Goal: Transaction & Acquisition: Purchase product/service

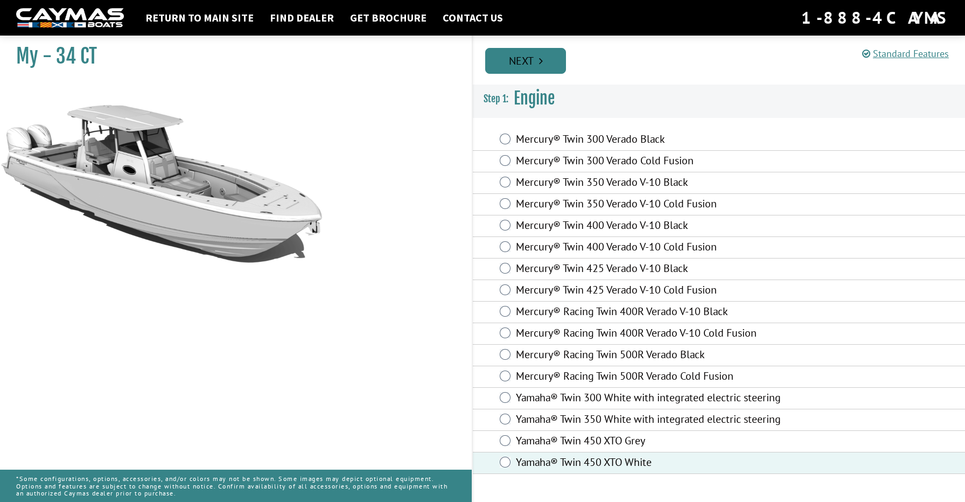
click at [544, 68] on link "Next" at bounding box center [525, 61] width 81 height 26
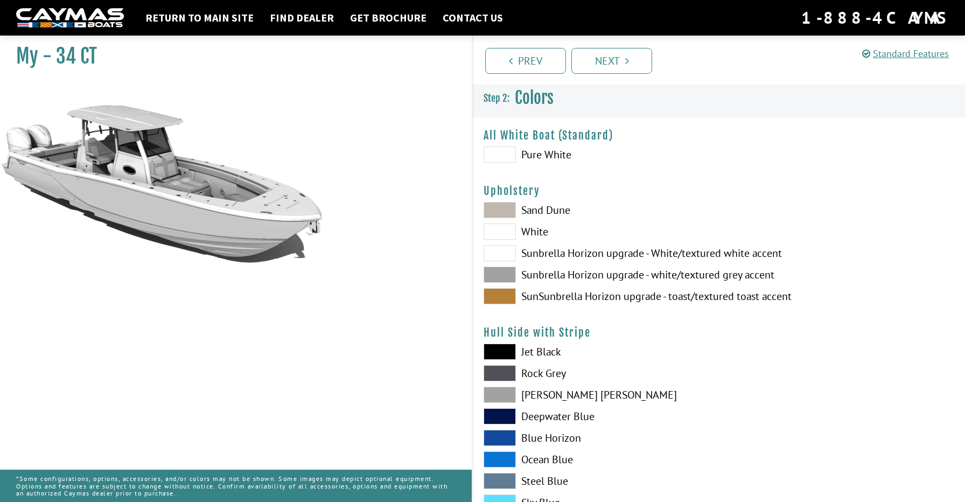
click at [500, 156] on span at bounding box center [499, 154] width 32 height 16
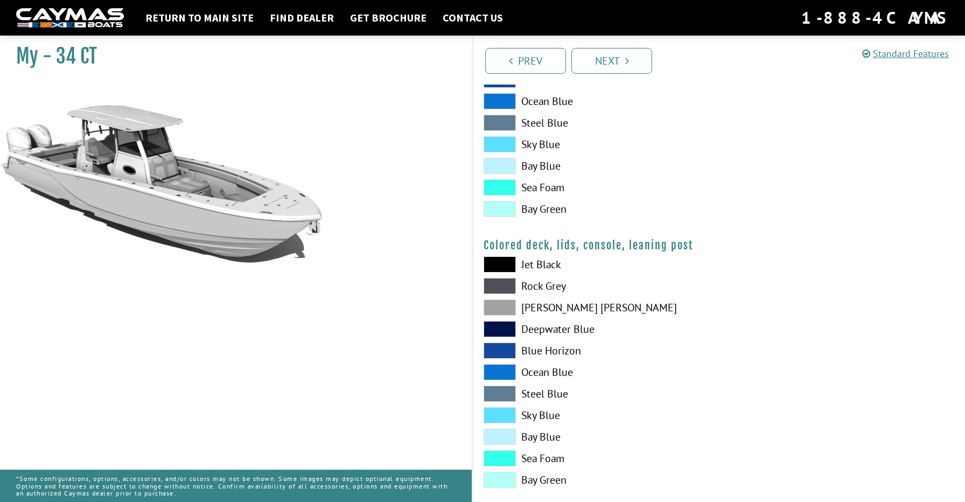
scroll to position [1188, 0]
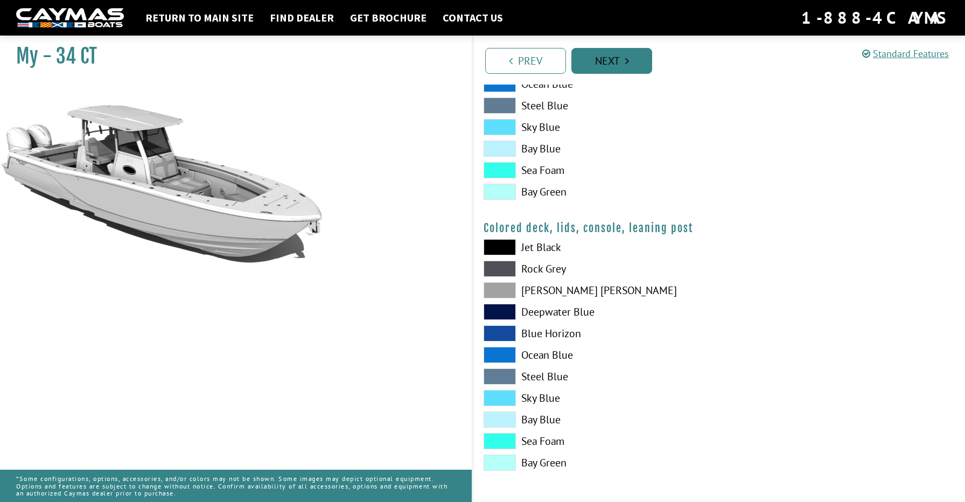
click at [598, 54] on link "Next" at bounding box center [611, 61] width 81 height 26
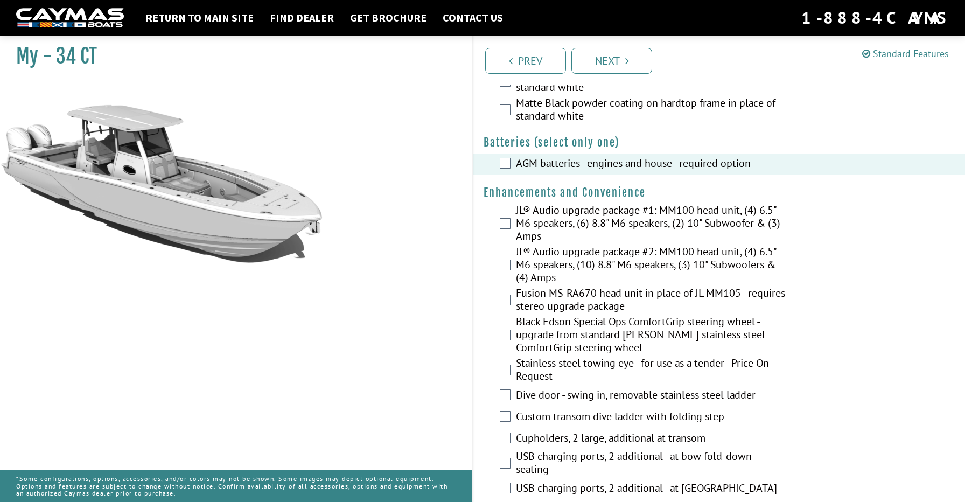
scroll to position [298, 0]
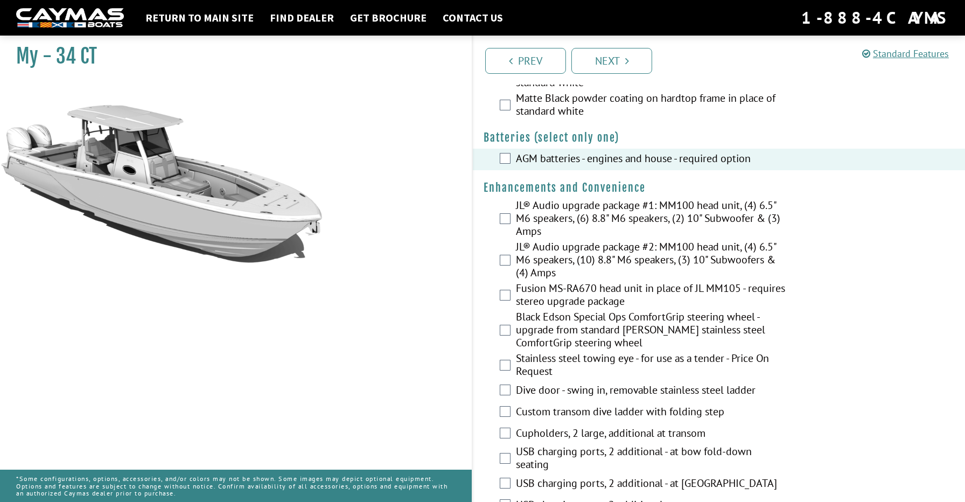
click at [602, 258] on label "JL® Audio upgrade package #2: MM100 head unit, (4) 6.5" M6 speakers, (10) 8.8" …" at bounding box center [650, 260] width 269 height 41
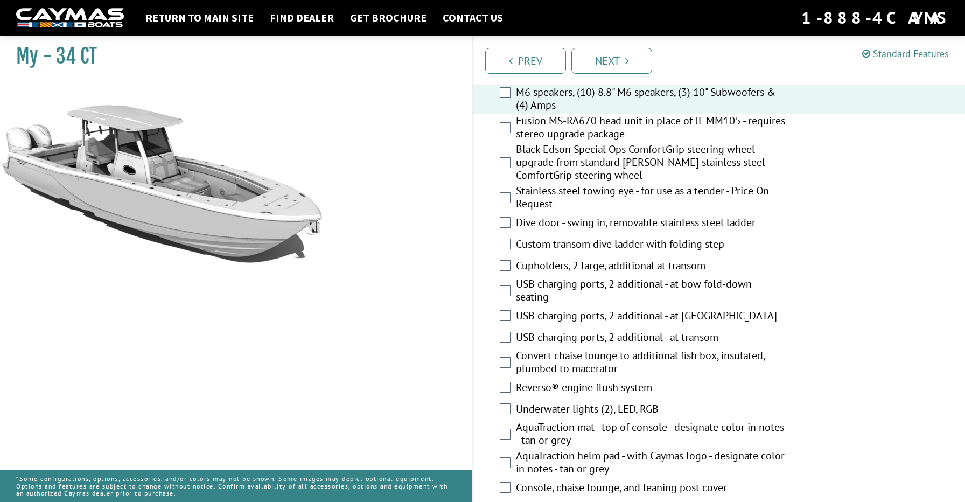
scroll to position [468, 0]
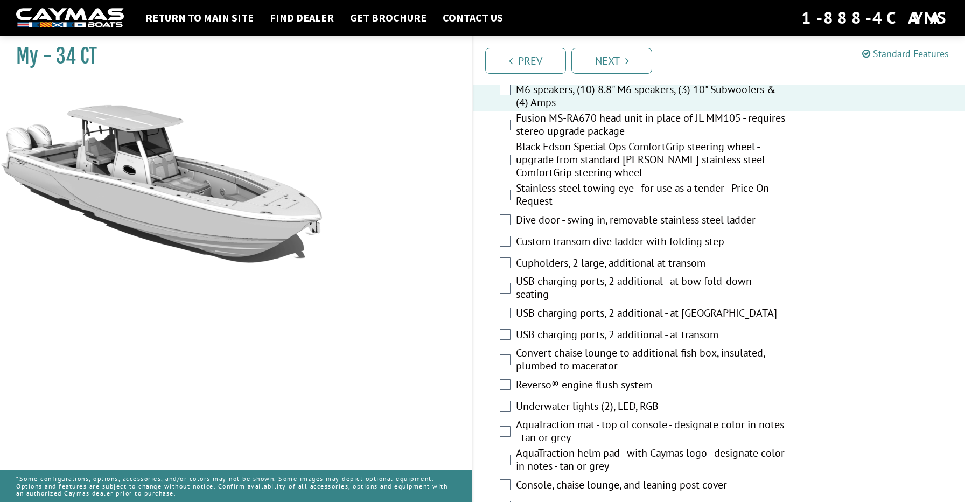
click at [573, 226] on label "Dive door - swing in, removable stainless steel ladder" at bounding box center [650, 221] width 269 height 16
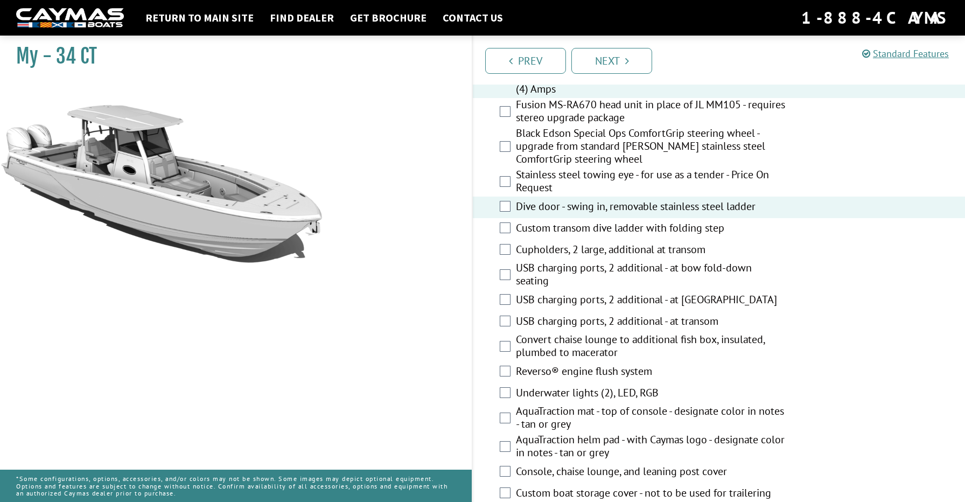
scroll to position [485, 0]
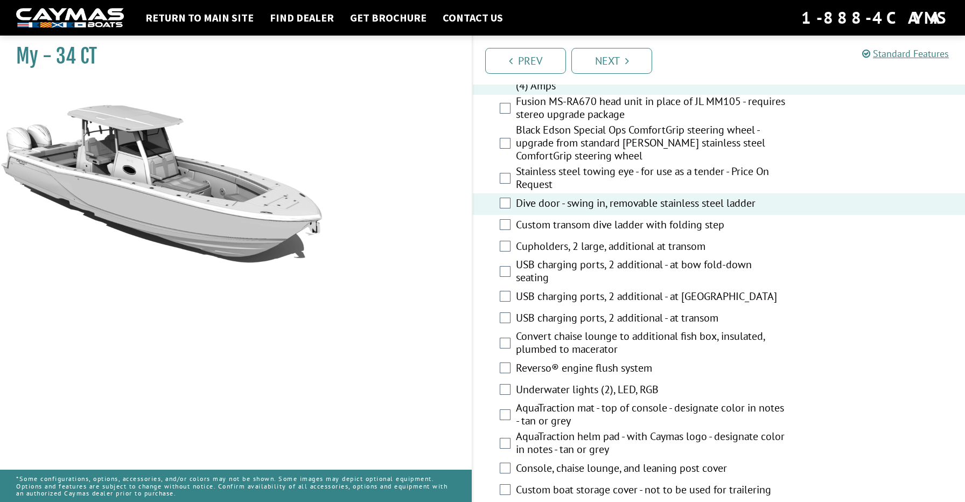
click at [572, 277] on label "USB charging ports, 2 additional - at bow fold-down seating" at bounding box center [650, 272] width 269 height 29
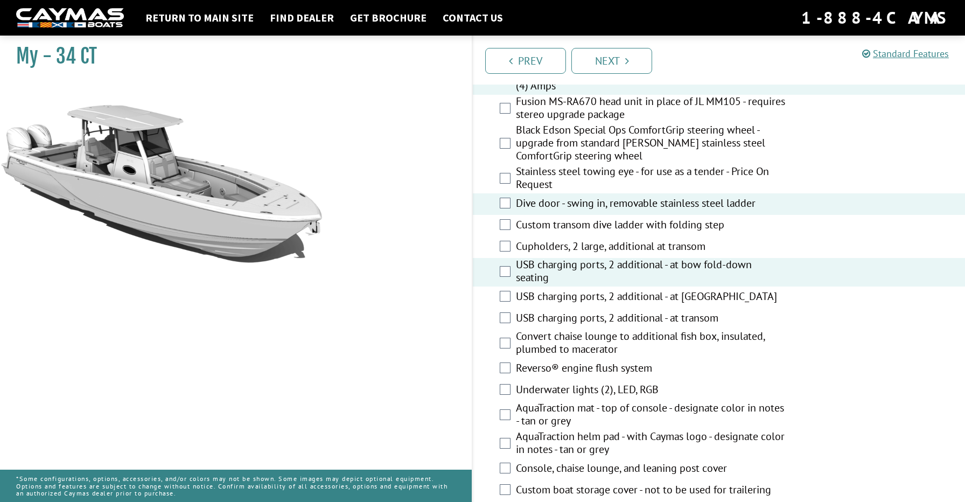
click at [578, 280] on label "USB charging ports, 2 additional - at bow fold-down seating" at bounding box center [650, 272] width 269 height 29
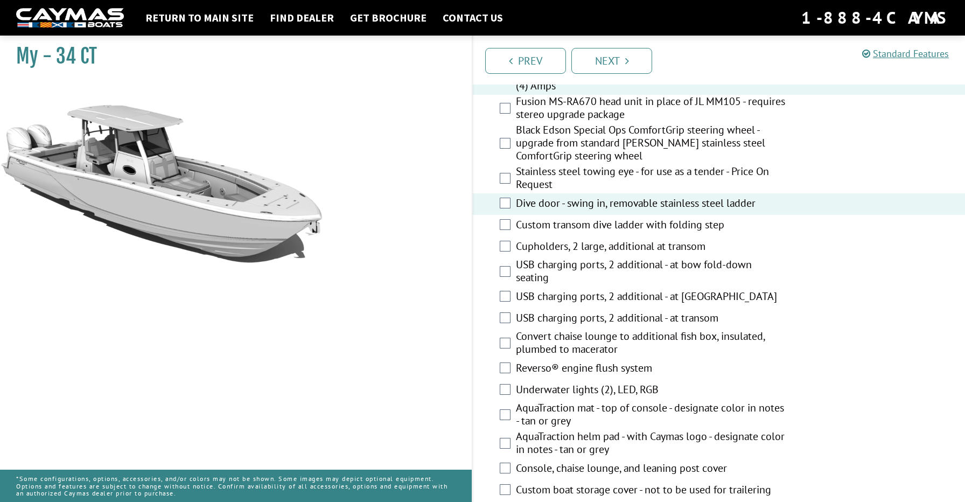
click at [577, 299] on label "USB charging ports, 2 additional - at [GEOGRAPHIC_DATA]" at bounding box center [650, 298] width 269 height 16
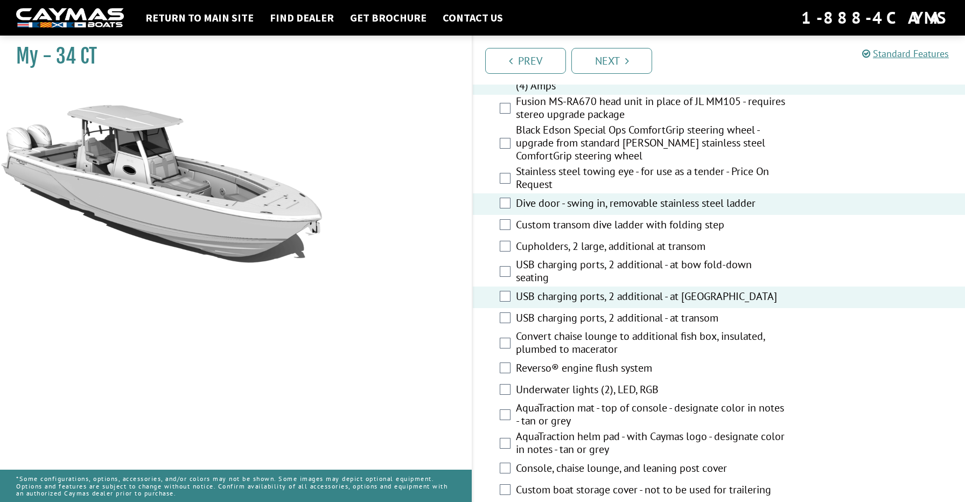
click at [572, 277] on label "USB charging ports, 2 additional - at bow fold-down seating" at bounding box center [650, 272] width 269 height 29
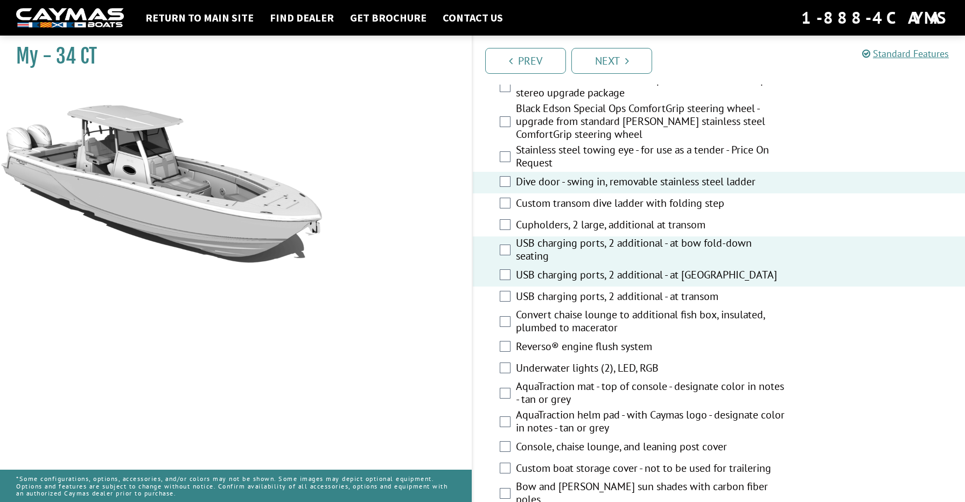
scroll to position [516, 0]
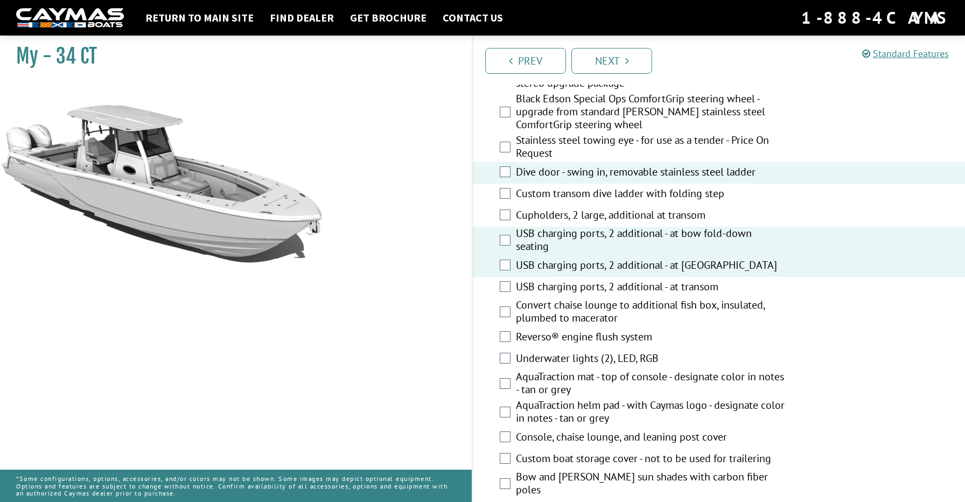
click at [626, 314] on label "Convert chaise lounge to additional fish box, insulated, plumbed to macerator" at bounding box center [650, 312] width 269 height 29
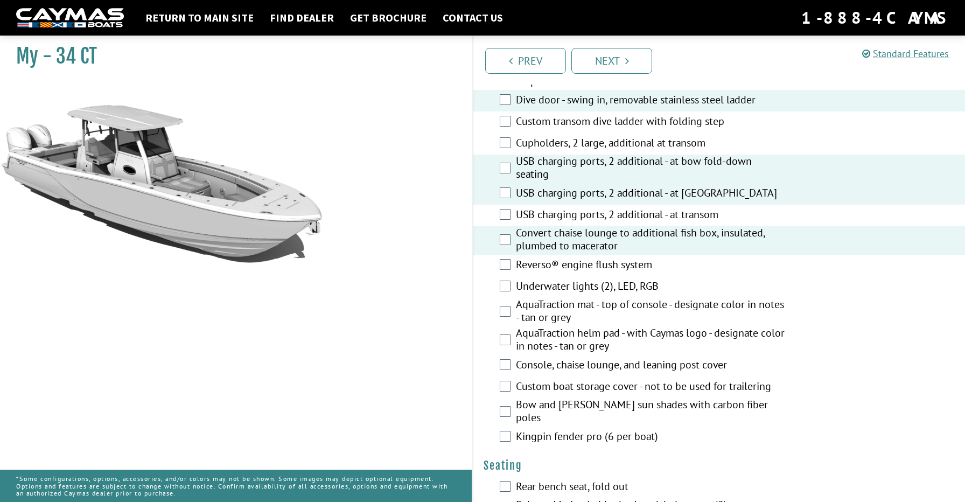
scroll to position [589, 0]
click at [608, 284] on label "Underwater lights (2), LED, RGB" at bounding box center [650, 286] width 269 height 16
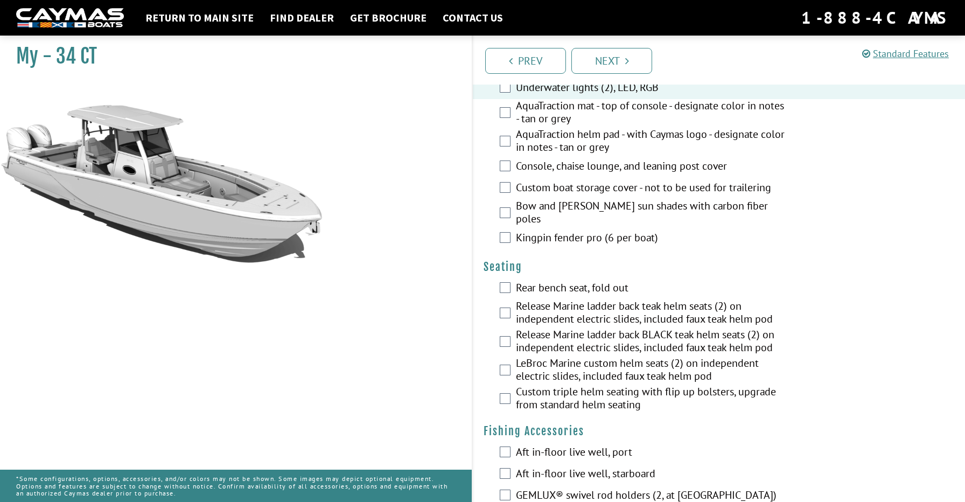
scroll to position [788, 0]
click at [583, 283] on label "Rear bench seat, fold out" at bounding box center [650, 288] width 269 height 16
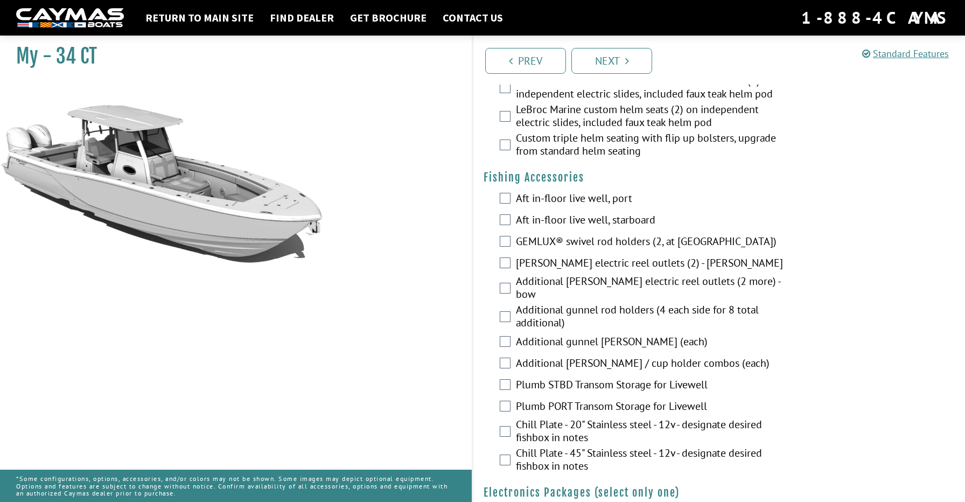
scroll to position [1056, 0]
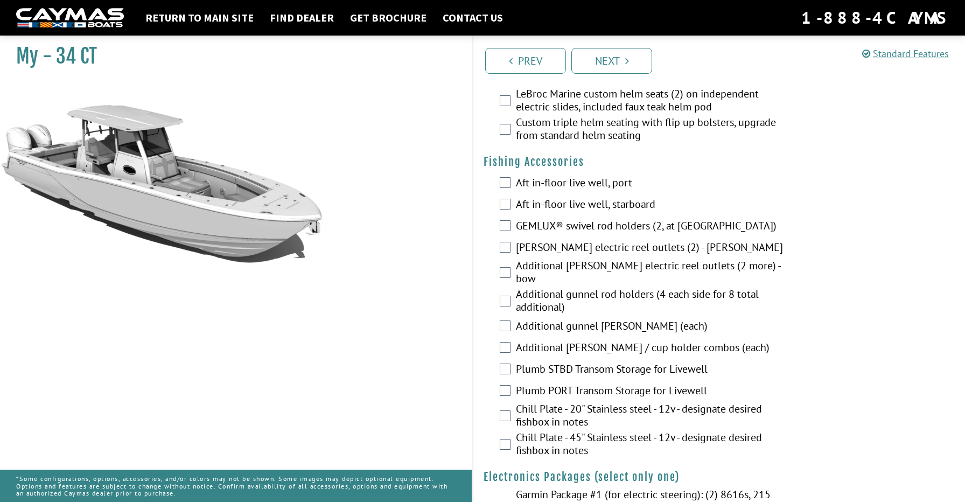
click at [594, 183] on label "Aft in-floor live well, port" at bounding box center [650, 184] width 269 height 16
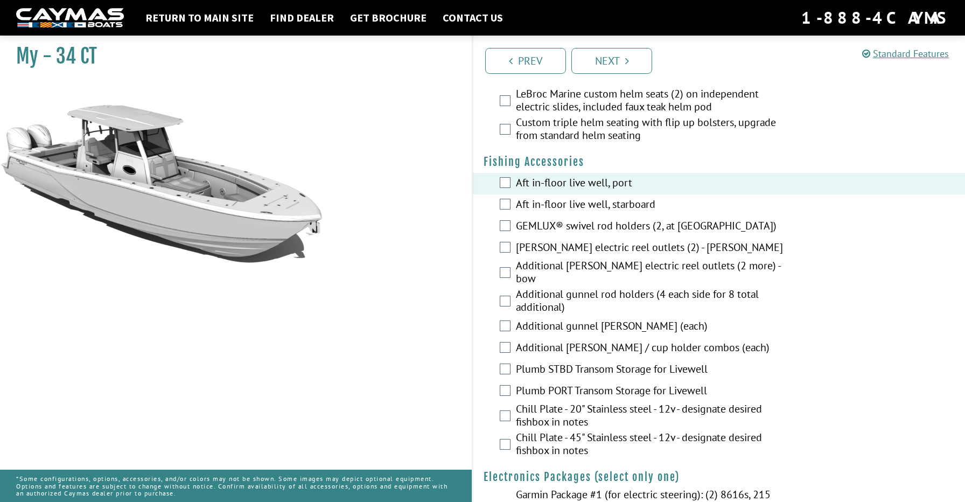
click at [594, 198] on label "Aft in-floor live well, starboard" at bounding box center [650, 206] width 269 height 16
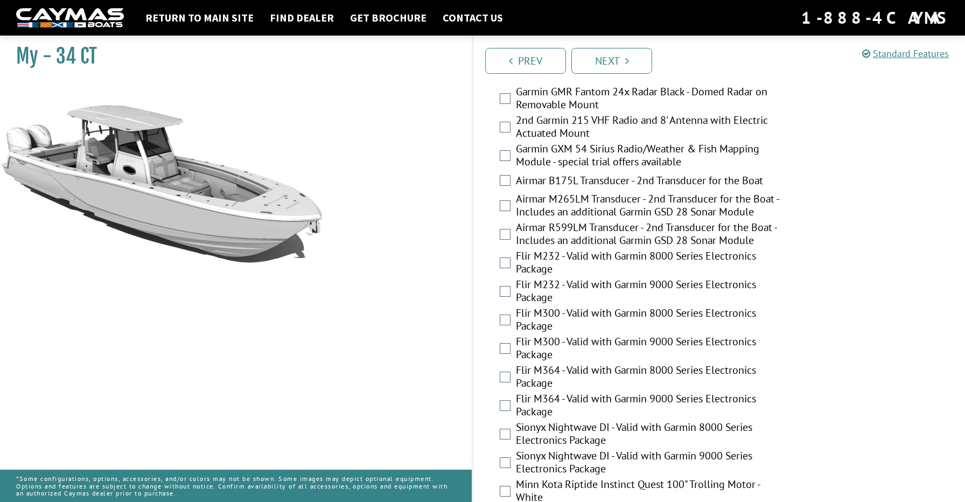
scroll to position [2007, 0]
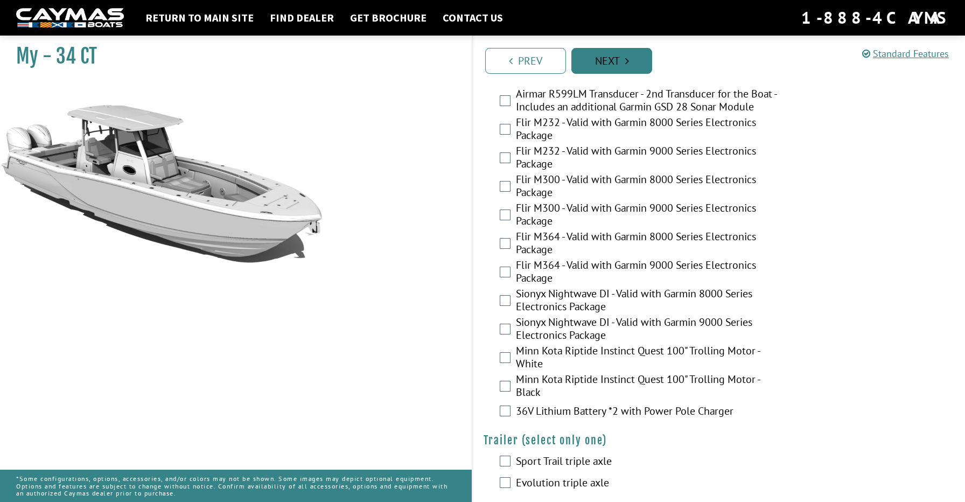
click at [615, 70] on link "Next" at bounding box center [611, 61] width 81 height 26
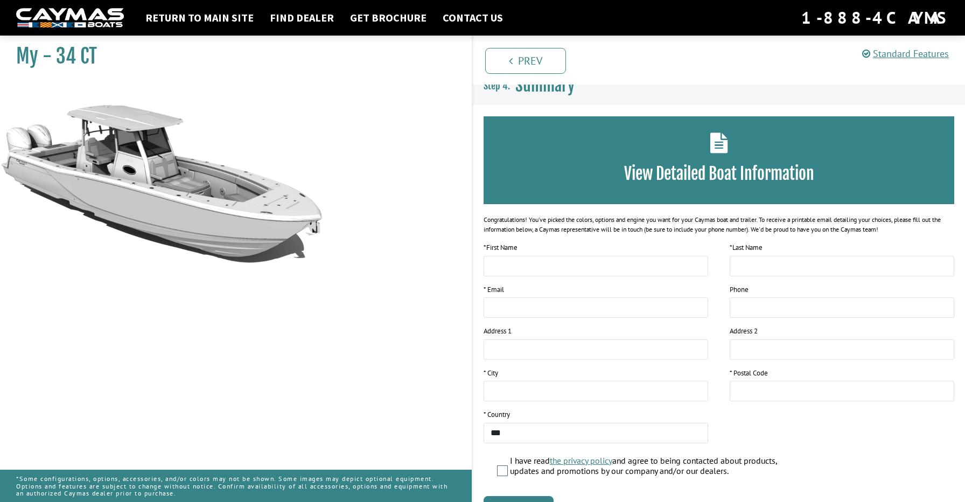
scroll to position [0, 0]
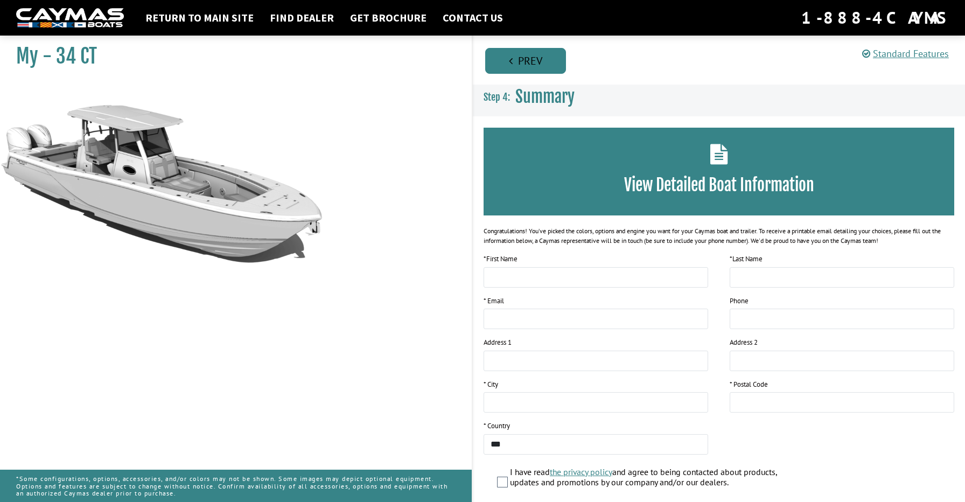
click at [507, 61] on link "Prev" at bounding box center [525, 61] width 81 height 26
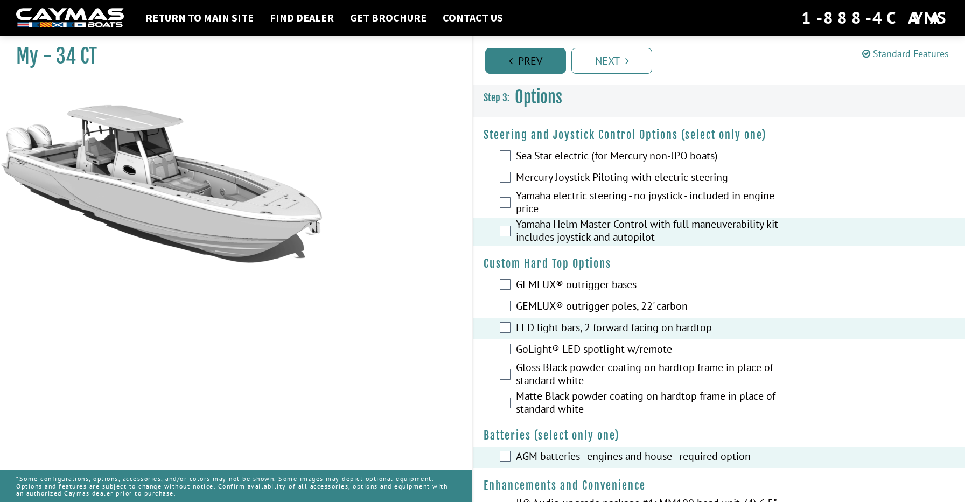
click at [507, 61] on link "Prev" at bounding box center [525, 61] width 81 height 26
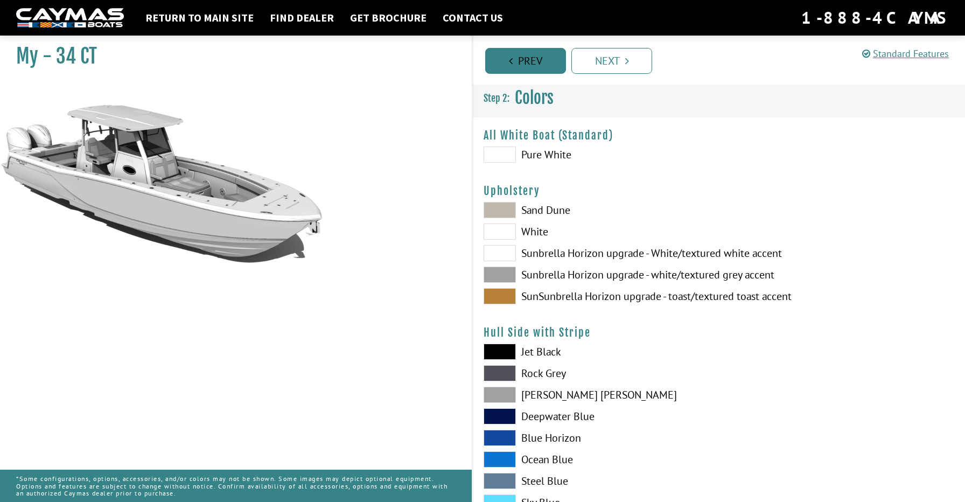
click at [507, 61] on link "Prev" at bounding box center [525, 61] width 81 height 26
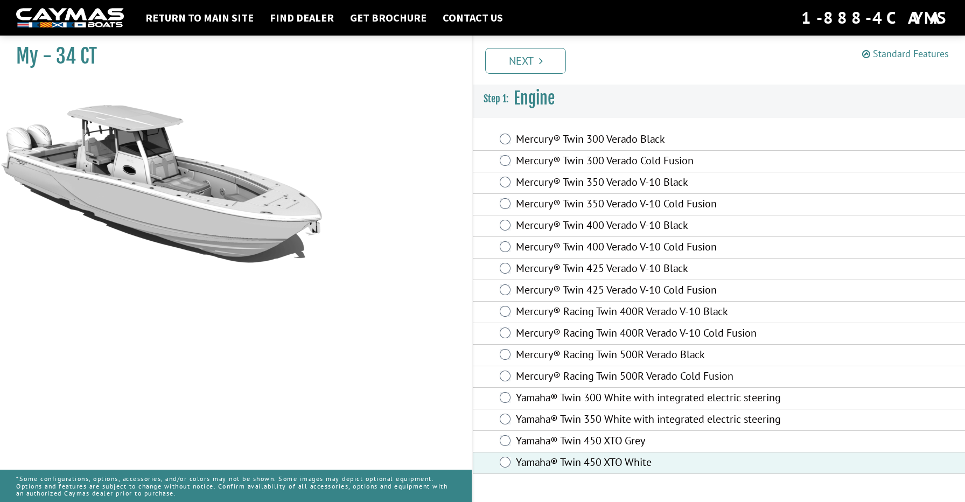
click at [885, 58] on link "Standard Features" at bounding box center [905, 53] width 87 height 12
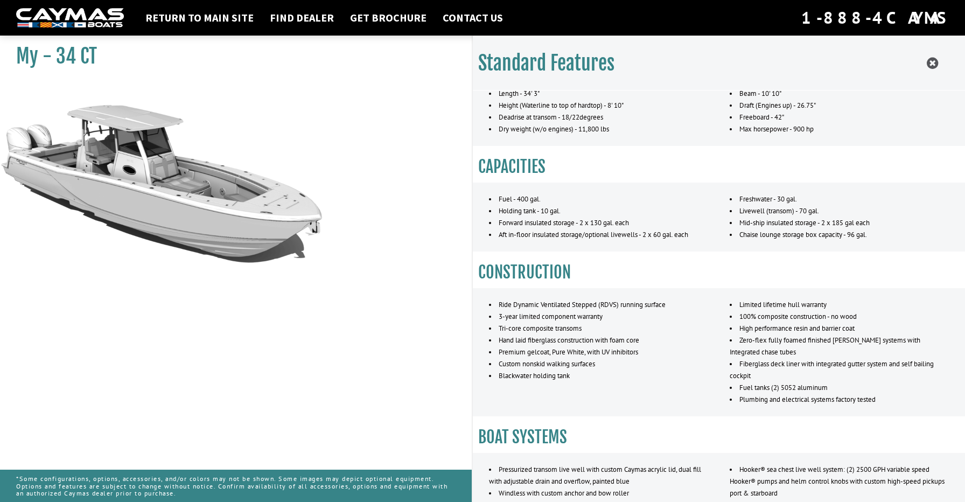
scroll to position [47, 0]
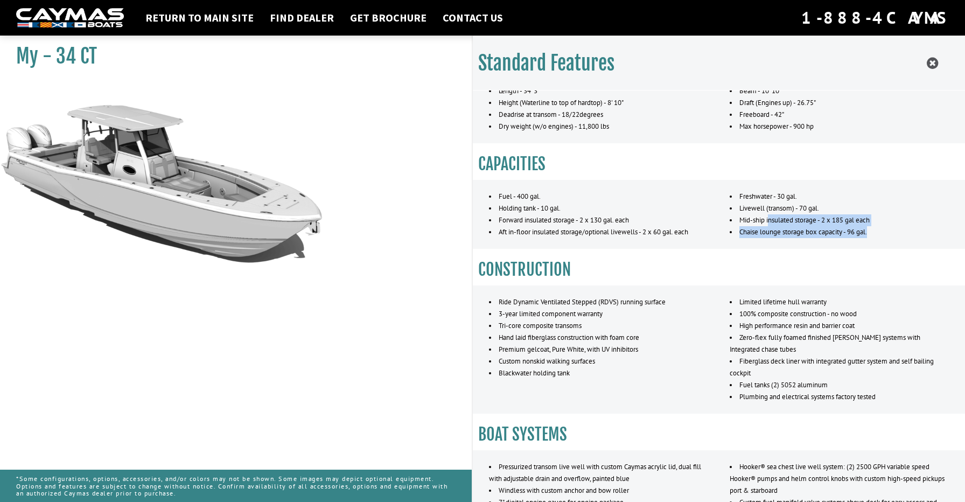
drag, startPoint x: 770, startPoint y: 215, endPoint x: 857, endPoint y: 239, distance: 89.9
click at [857, 239] on div "Fuel - 400 gal. Holding tank - 10 gal. Forward insulated storage - 2 x 130 gal.…" at bounding box center [718, 213] width 503 height 69
drag, startPoint x: 869, startPoint y: 236, endPoint x: 749, endPoint y: 210, distance: 122.4
click at [749, 210] on ul "Freshwater - 30 gal. [GEOGRAPHIC_DATA] (transom) - 70 gal. Mid-ship insulated s…" at bounding box center [839, 214] width 219 height 47
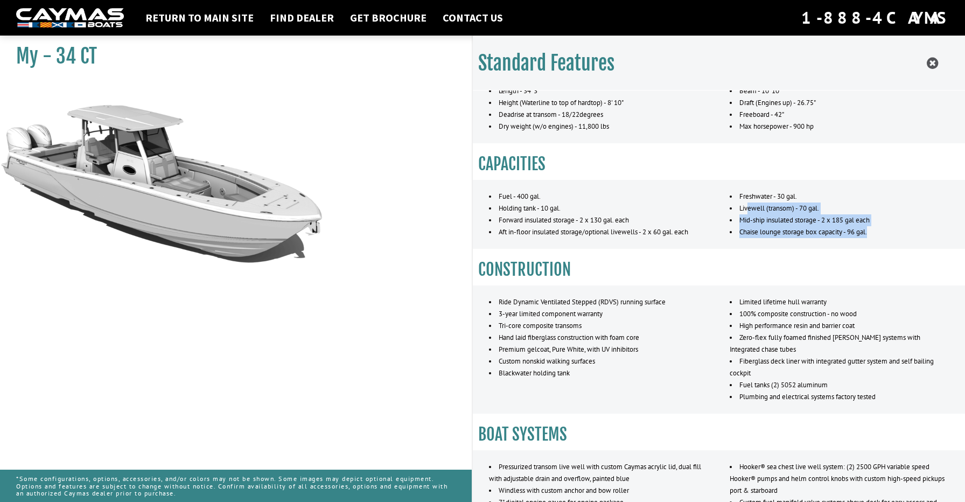
click at [749, 210] on li "Livewell (transom) - 70 gal." at bounding box center [839, 208] width 219 height 12
drag, startPoint x: 736, startPoint y: 380, endPoint x: 794, endPoint y: 399, distance: 60.8
click at [794, 399] on ul "Limited lifetime hull warranty 100% composite construction - no wood High perfo…" at bounding box center [839, 349] width 219 height 107
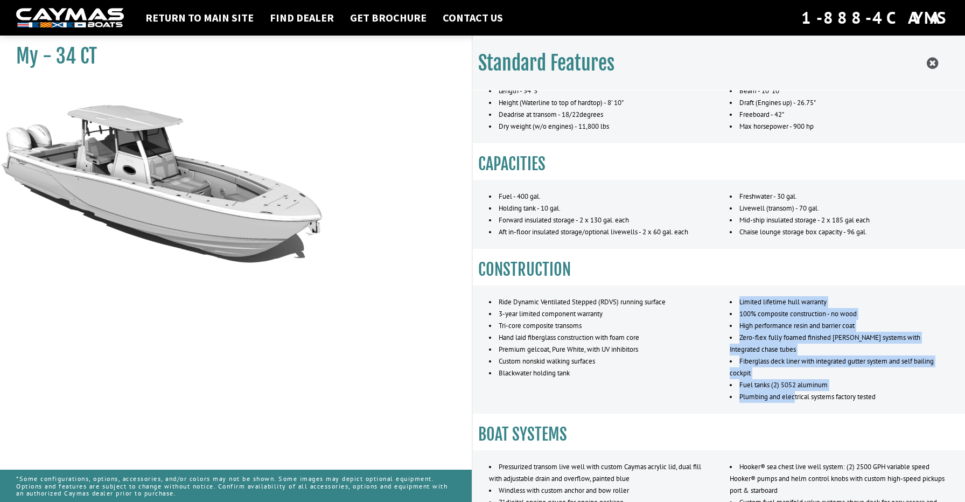
drag, startPoint x: 794, startPoint y: 399, endPoint x: 737, endPoint y: 308, distance: 107.4
click at [737, 308] on ul "Limited lifetime hull warranty 100% composite construction - no wood High perfo…" at bounding box center [839, 349] width 219 height 107
click at [737, 308] on li "Limited lifetime hull warranty" at bounding box center [839, 302] width 219 height 12
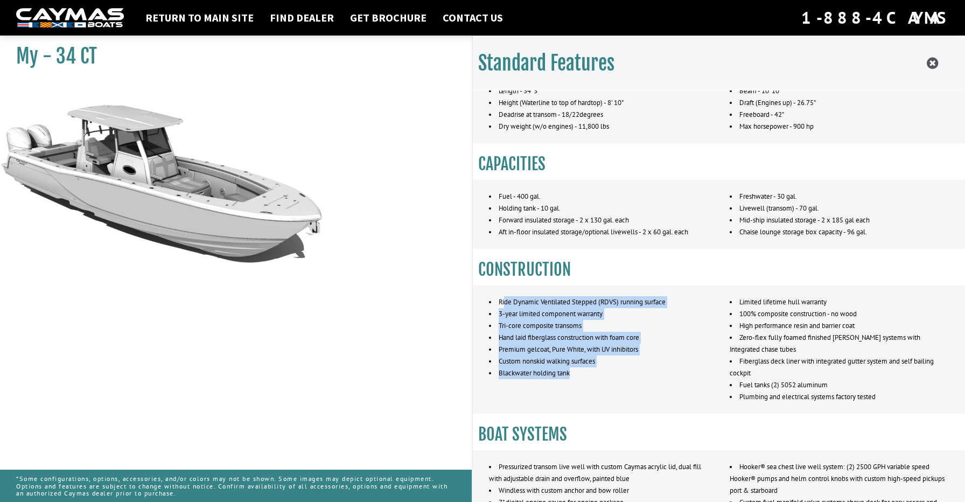
drag, startPoint x: 587, startPoint y: 375, endPoint x: 504, endPoint y: 303, distance: 109.6
click at [504, 303] on ul "Ride Dynamic Ventilated Stepped (RDVS) running surface 3-year limited component…" at bounding box center [598, 337] width 219 height 83
click at [504, 303] on li "Ride Dynamic Ventilated Stepped (RDVS) running surface" at bounding box center [598, 302] width 219 height 12
drag, startPoint x: 496, startPoint y: 303, endPoint x: 585, endPoint y: 375, distance: 115.2
click at [585, 375] on ul "Ride Dynamic Ventilated Stepped (RDVS) running surface 3-year limited component…" at bounding box center [598, 337] width 219 height 83
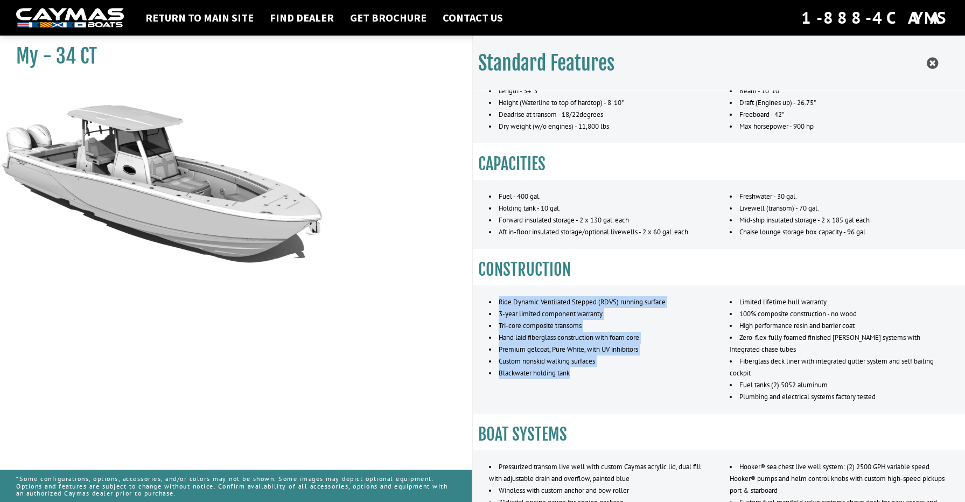
click at [585, 375] on li "Blackwater holding tank" at bounding box center [598, 373] width 219 height 12
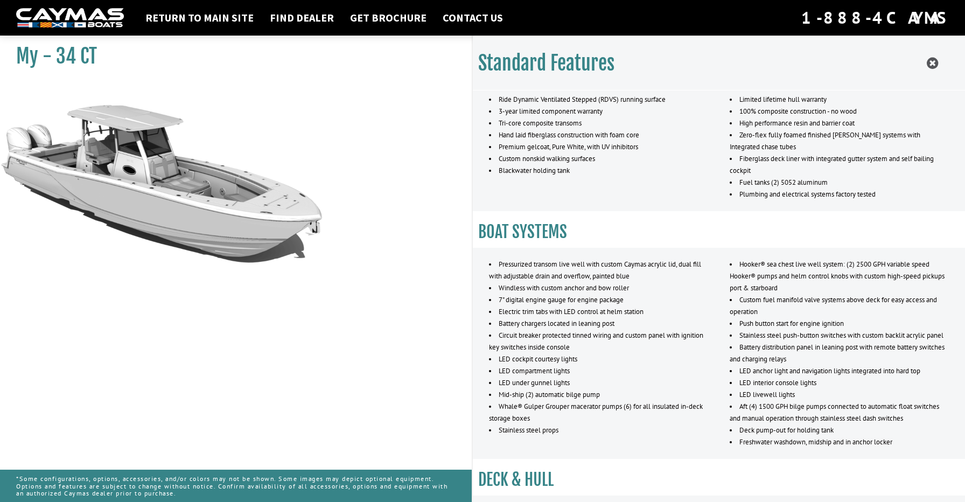
scroll to position [0, 0]
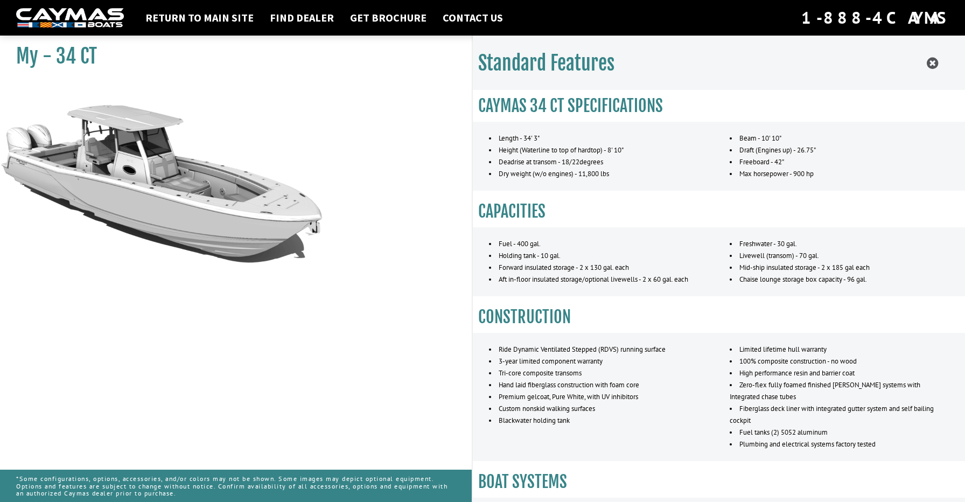
click at [319, 162] on img at bounding box center [161, 243] width 323 height 323
